Goal: Task Accomplishment & Management: Use online tool/utility

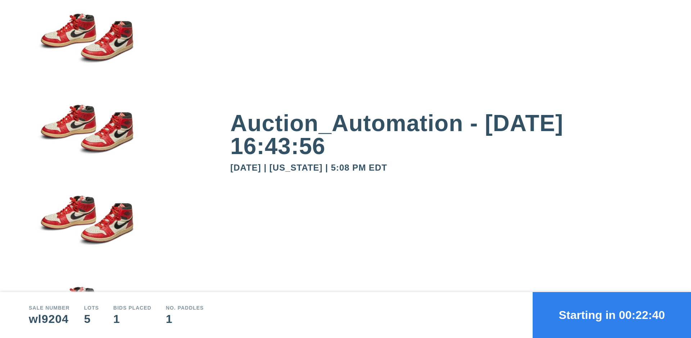
click at [611, 315] on button "Starting in 00:22:40" at bounding box center [611, 315] width 158 height 46
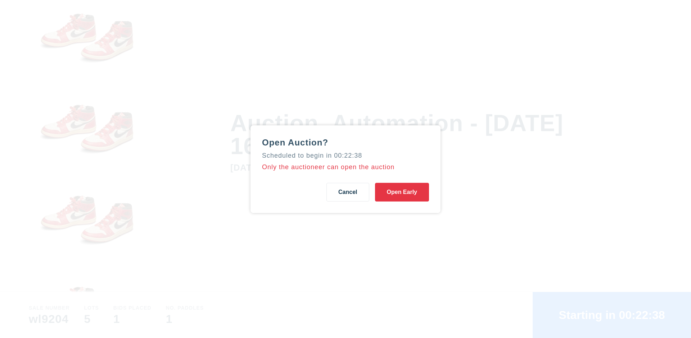
click at [402, 192] on button "Open Early" at bounding box center [402, 192] width 54 height 19
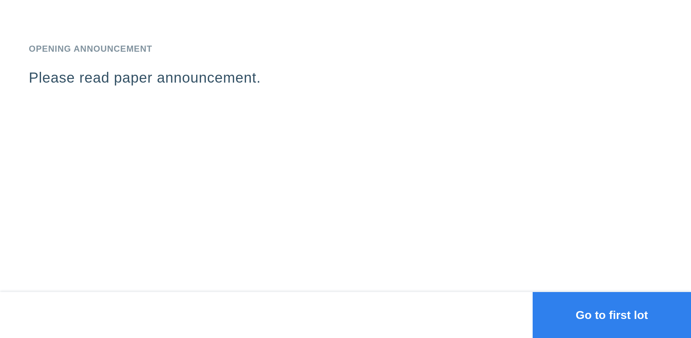
click at [611, 315] on button "Go to first lot" at bounding box center [611, 315] width 158 height 46
